Goal: Information Seeking & Learning: Learn about a topic

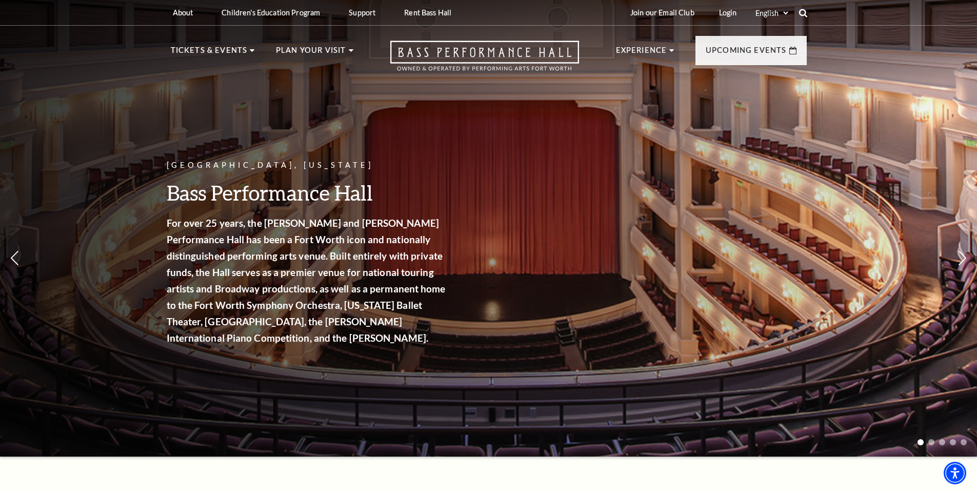
click at [801, 16] on icon at bounding box center [802, 12] width 9 height 9
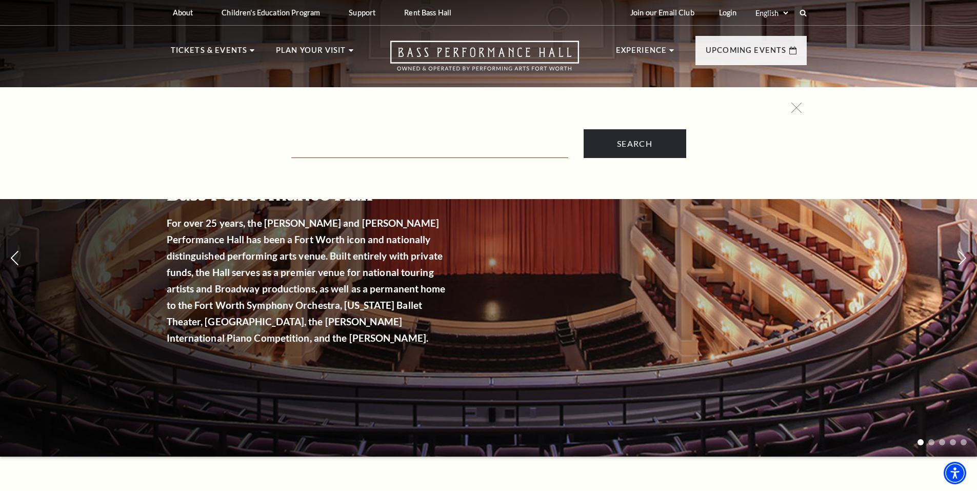
click at [377, 145] on input "Text field" at bounding box center [429, 147] width 277 height 21
type input "jobs"
click at [584, 129] on input "Search" at bounding box center [635, 143] width 103 height 29
click at [649, 139] on input "Search" at bounding box center [635, 143] width 103 height 29
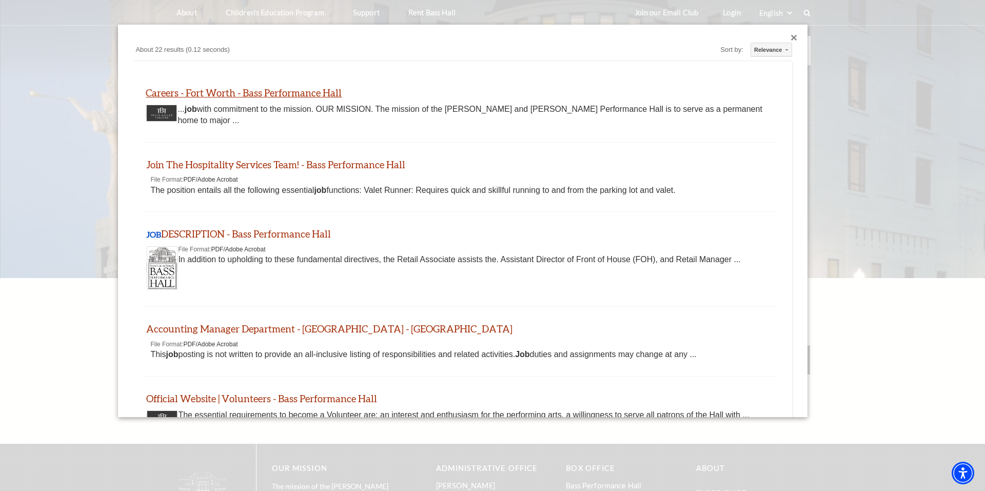
click at [261, 92] on link "Careers - Fort Worth - Bass Performance Hall" at bounding box center [244, 93] width 196 height 12
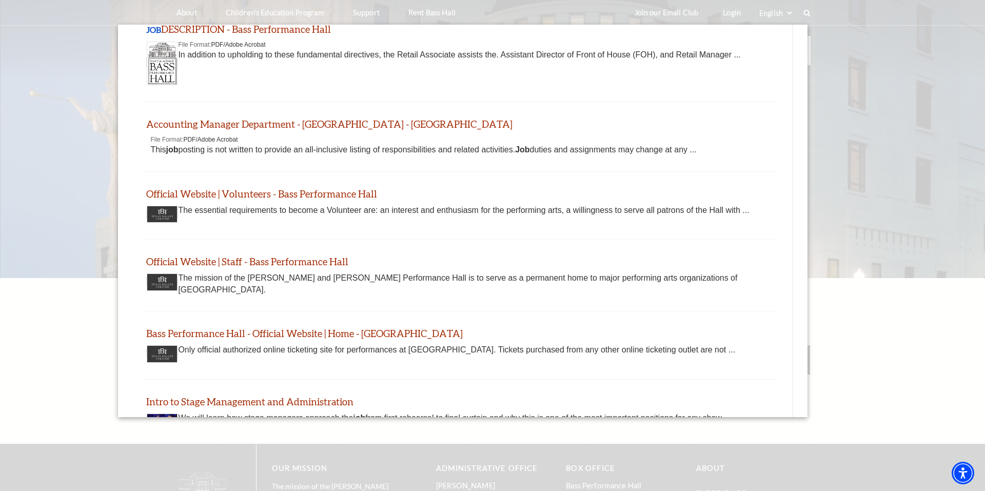
scroll to position [205, 0]
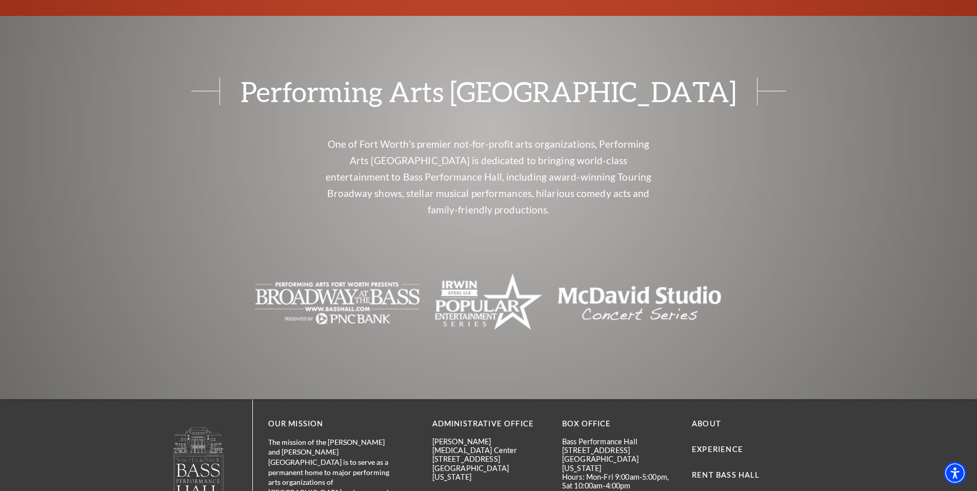
scroll to position [1693, 0]
